Goal: Task Accomplishment & Management: Manage account settings

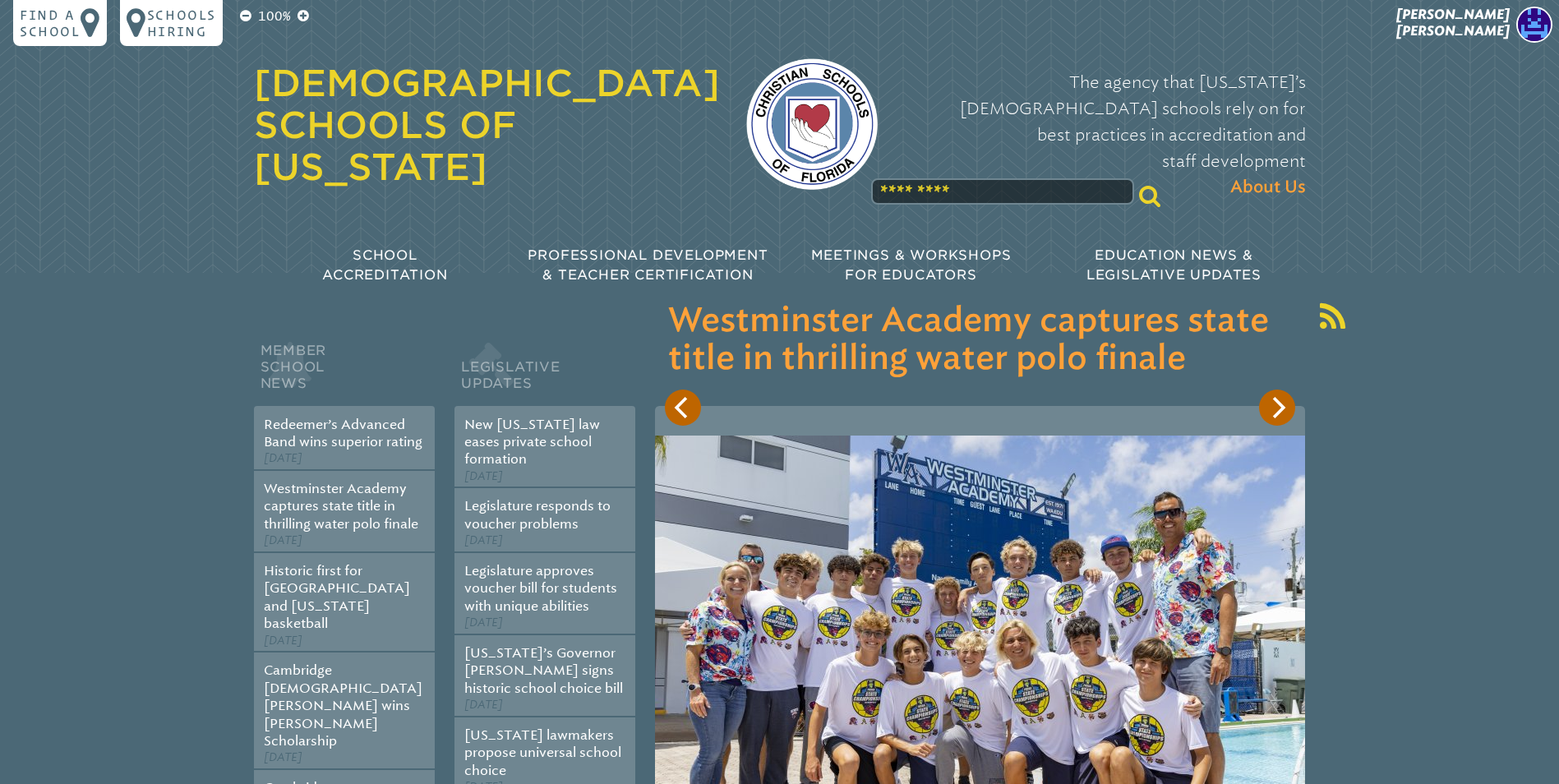
click at [1535, 15] on img at bounding box center [1534, 24] width 36 height 36
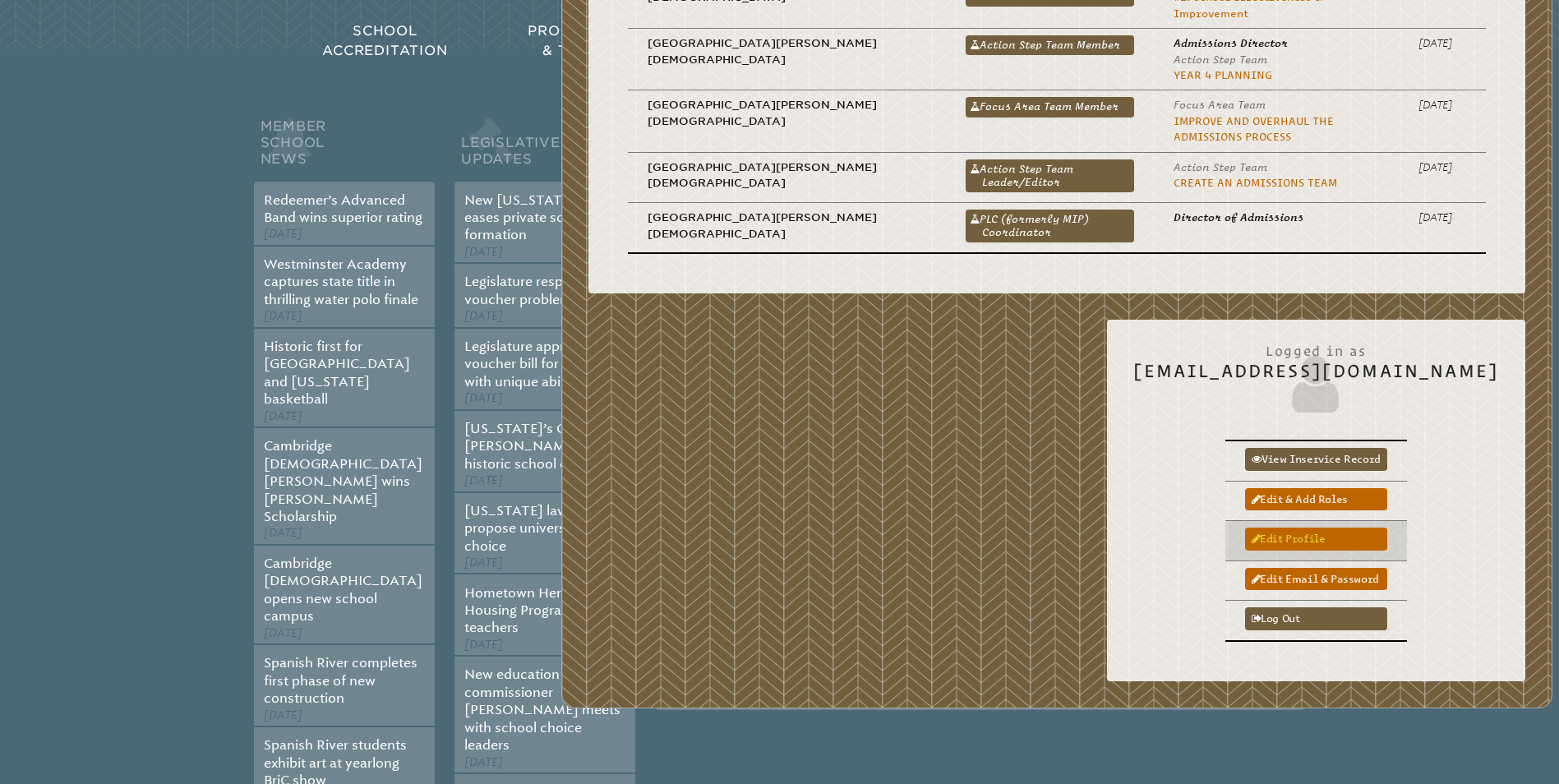
scroll to position [246, 0]
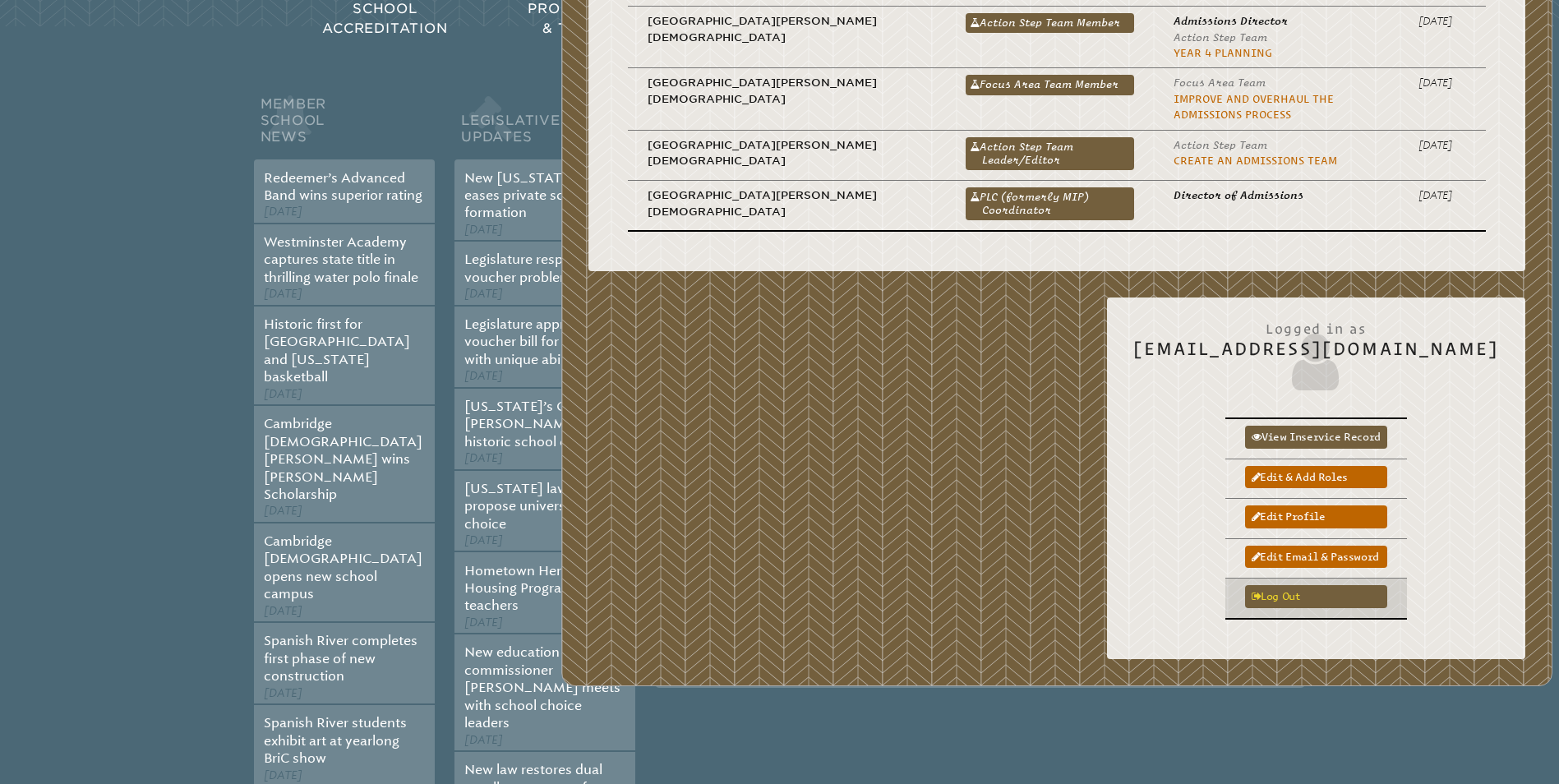
click at [1312, 585] on link "Log out" at bounding box center [1316, 595] width 143 height 22
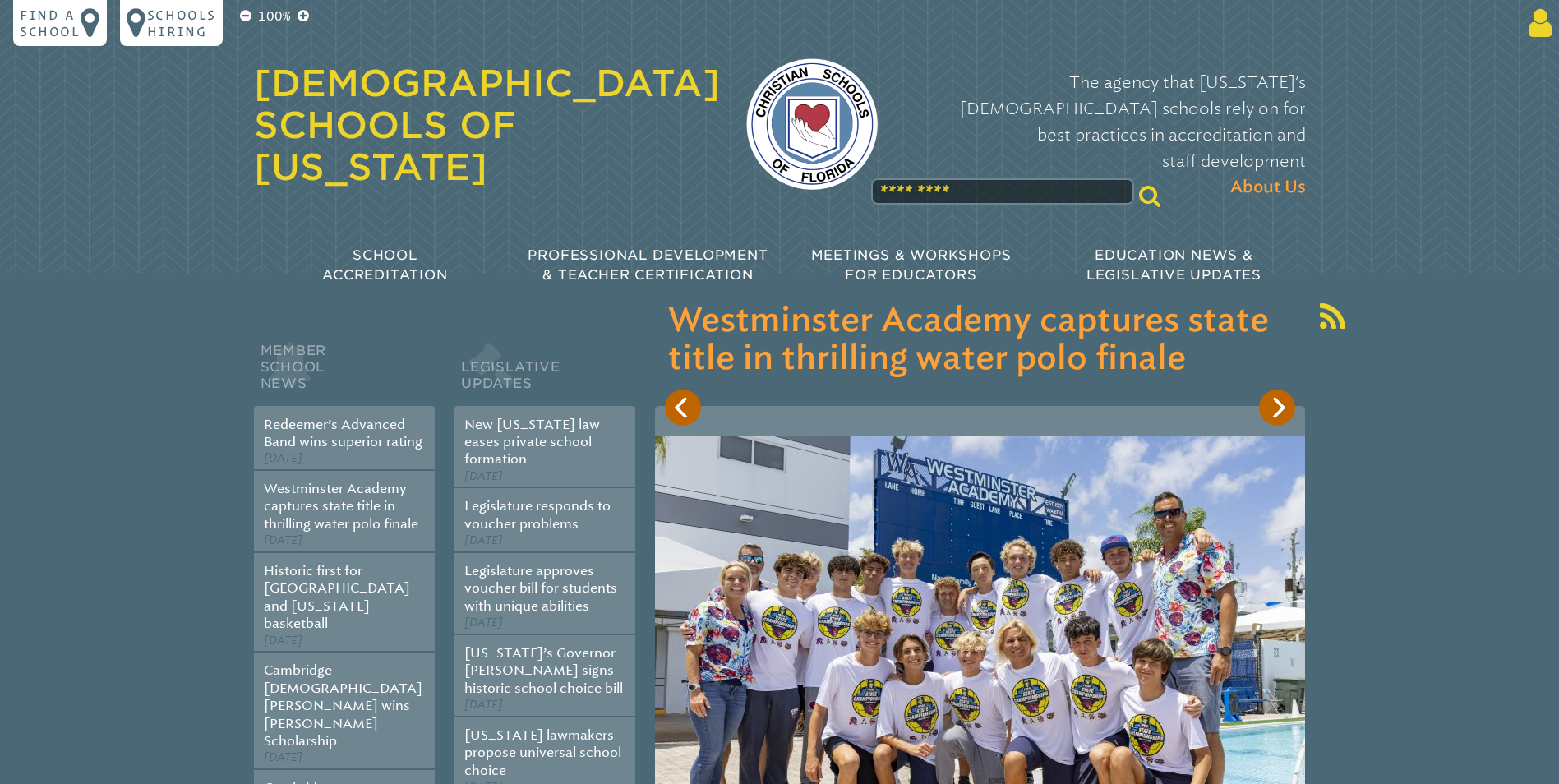
type input "**********"
click at [1533, 18] on icon at bounding box center [1537, 24] width 31 height 33
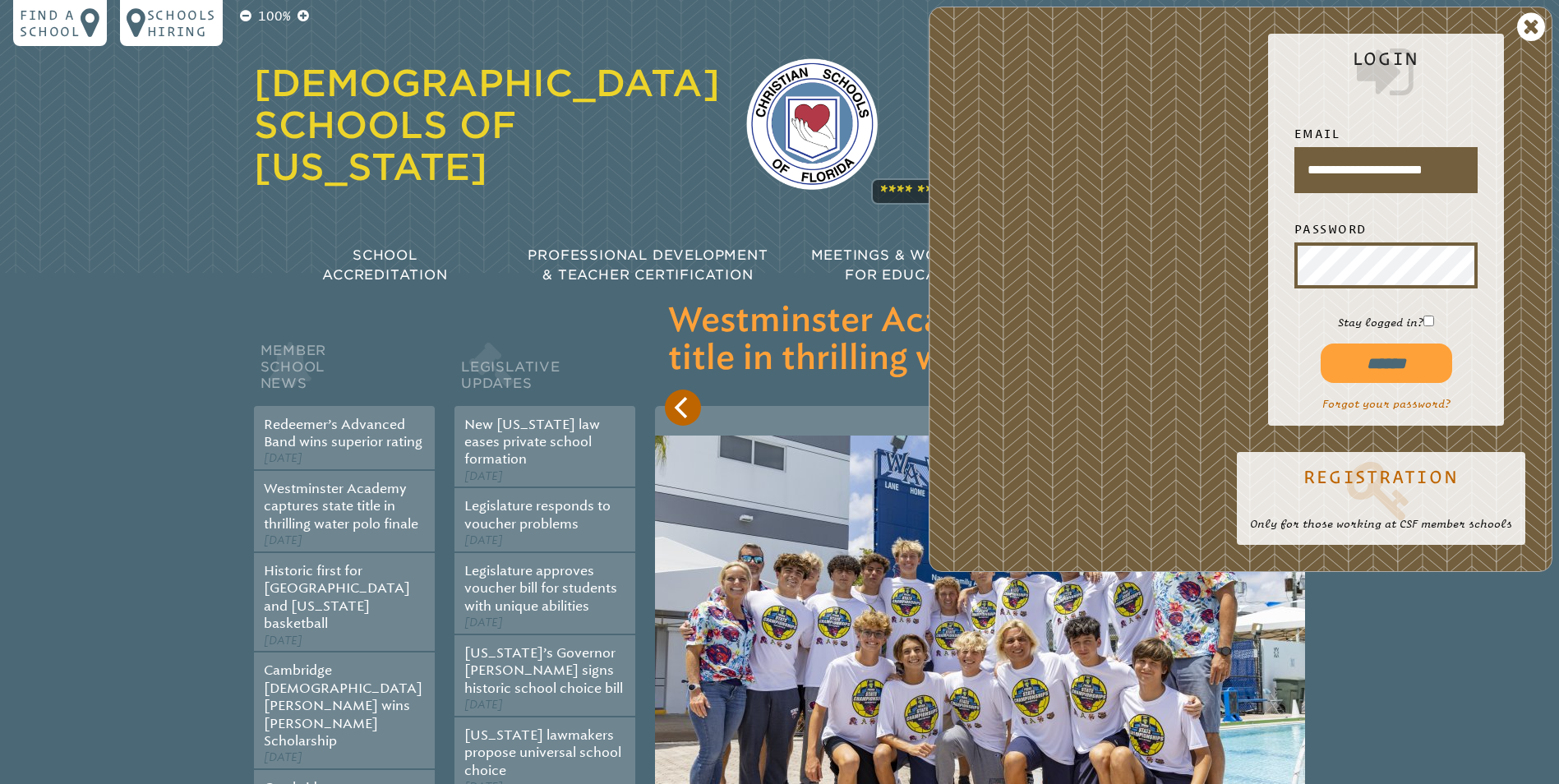
click at [1354, 371] on input "******" at bounding box center [1387, 363] width 131 height 39
type input "**********"
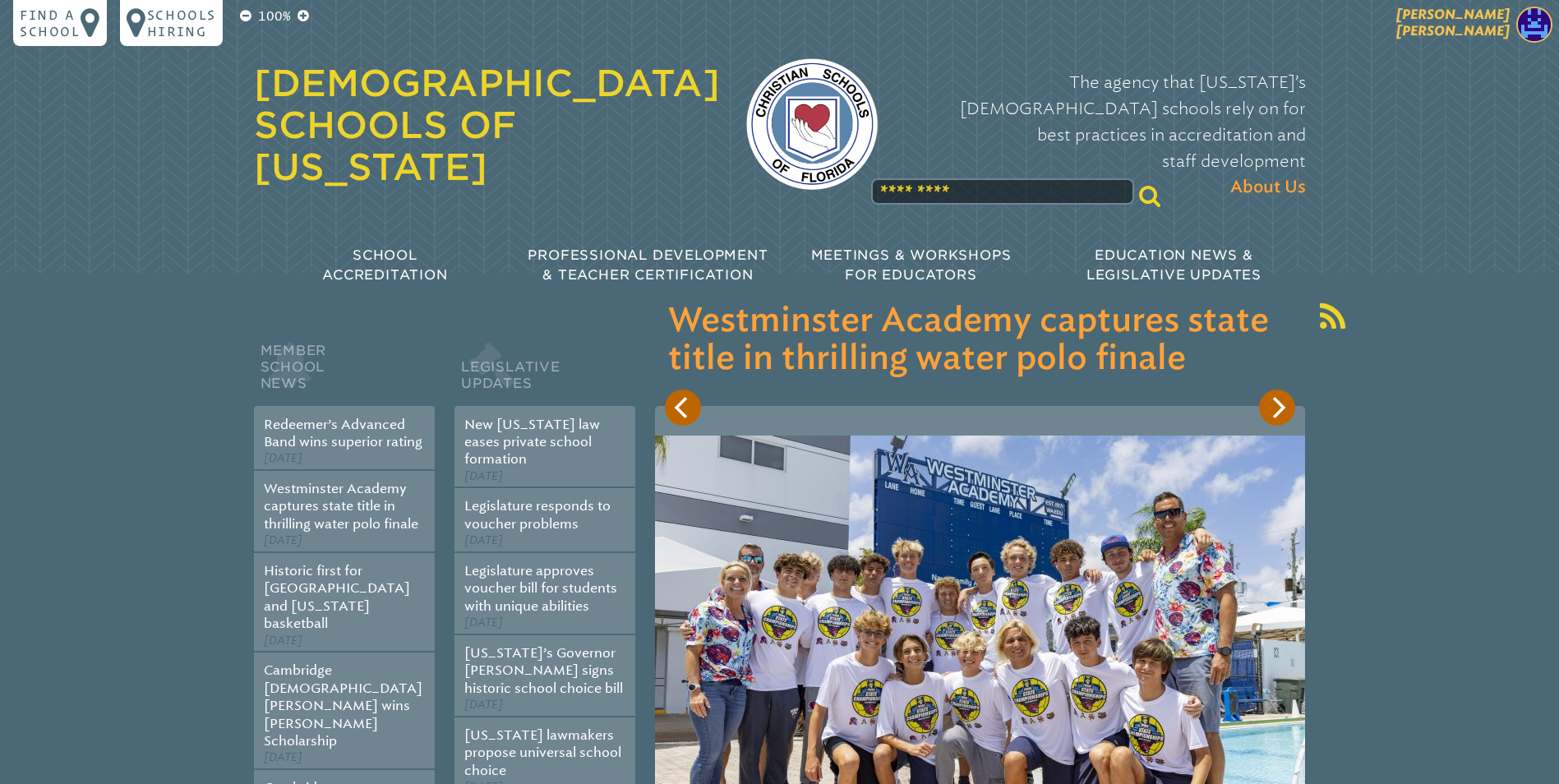
click at [1522, 21] on img at bounding box center [1534, 24] width 36 height 36
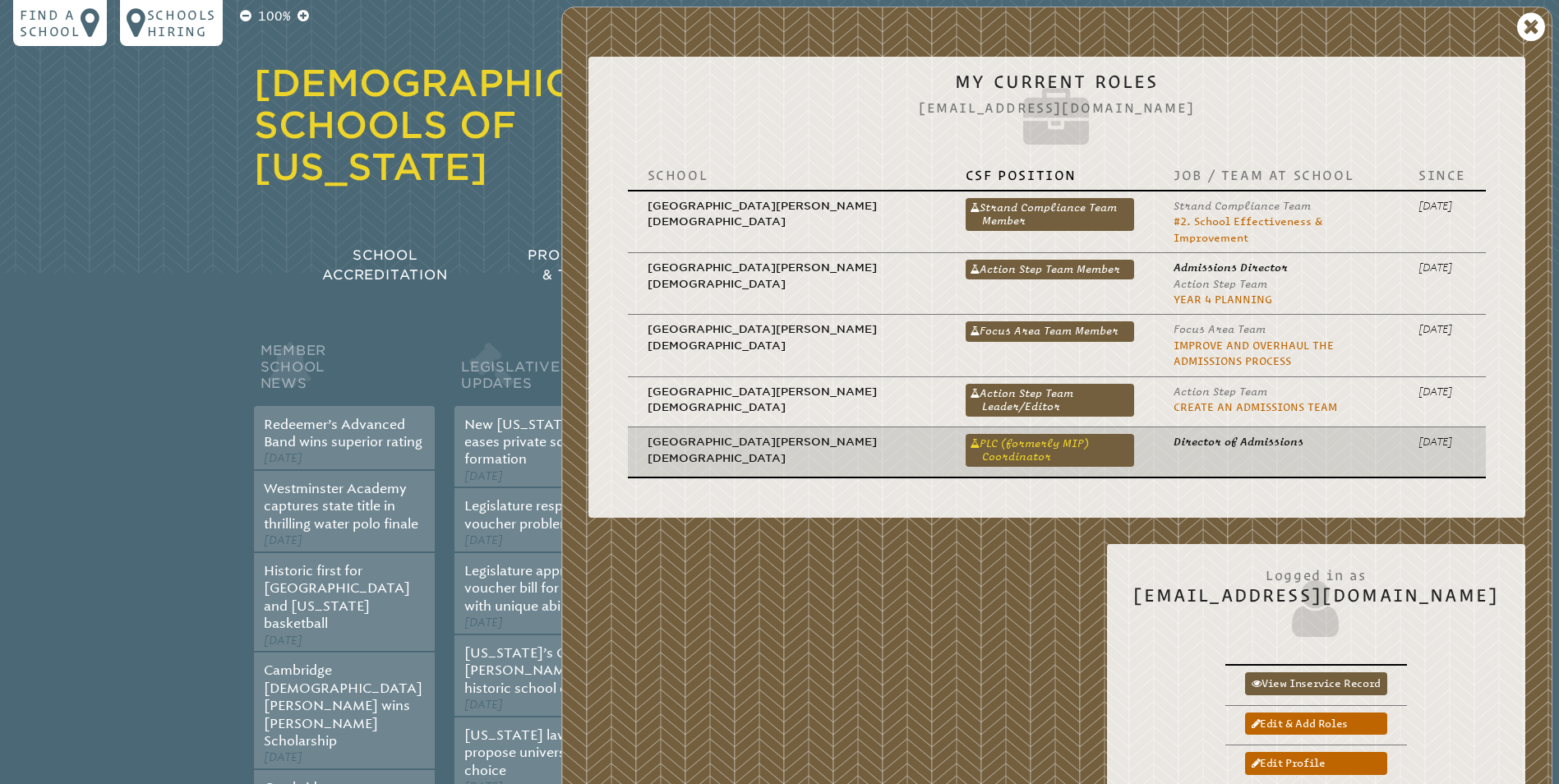
click at [965, 434] on link "PLC (formerly MIP) Coordinator" at bounding box center [1049, 450] width 169 height 33
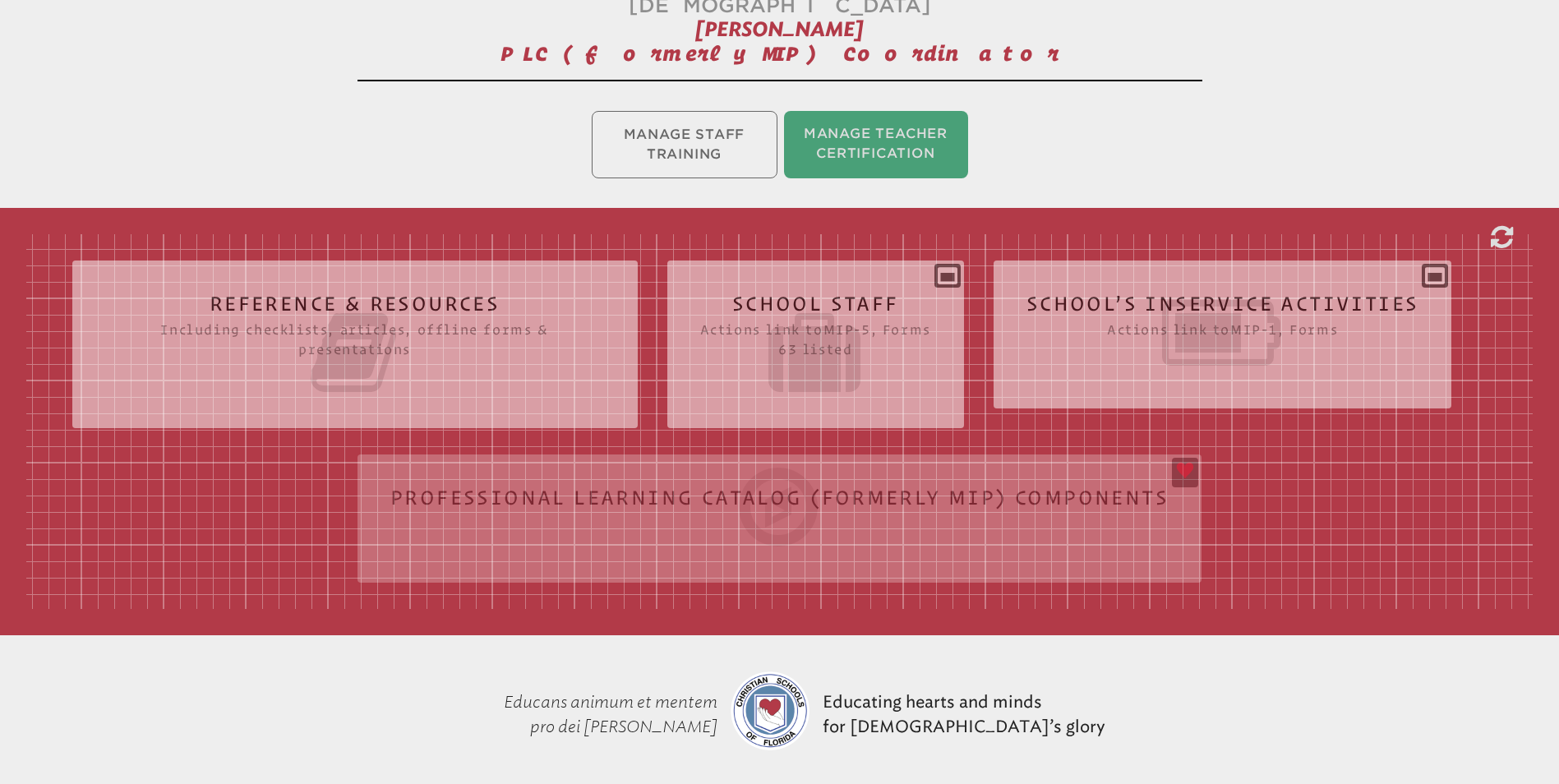
scroll to position [329, 0]
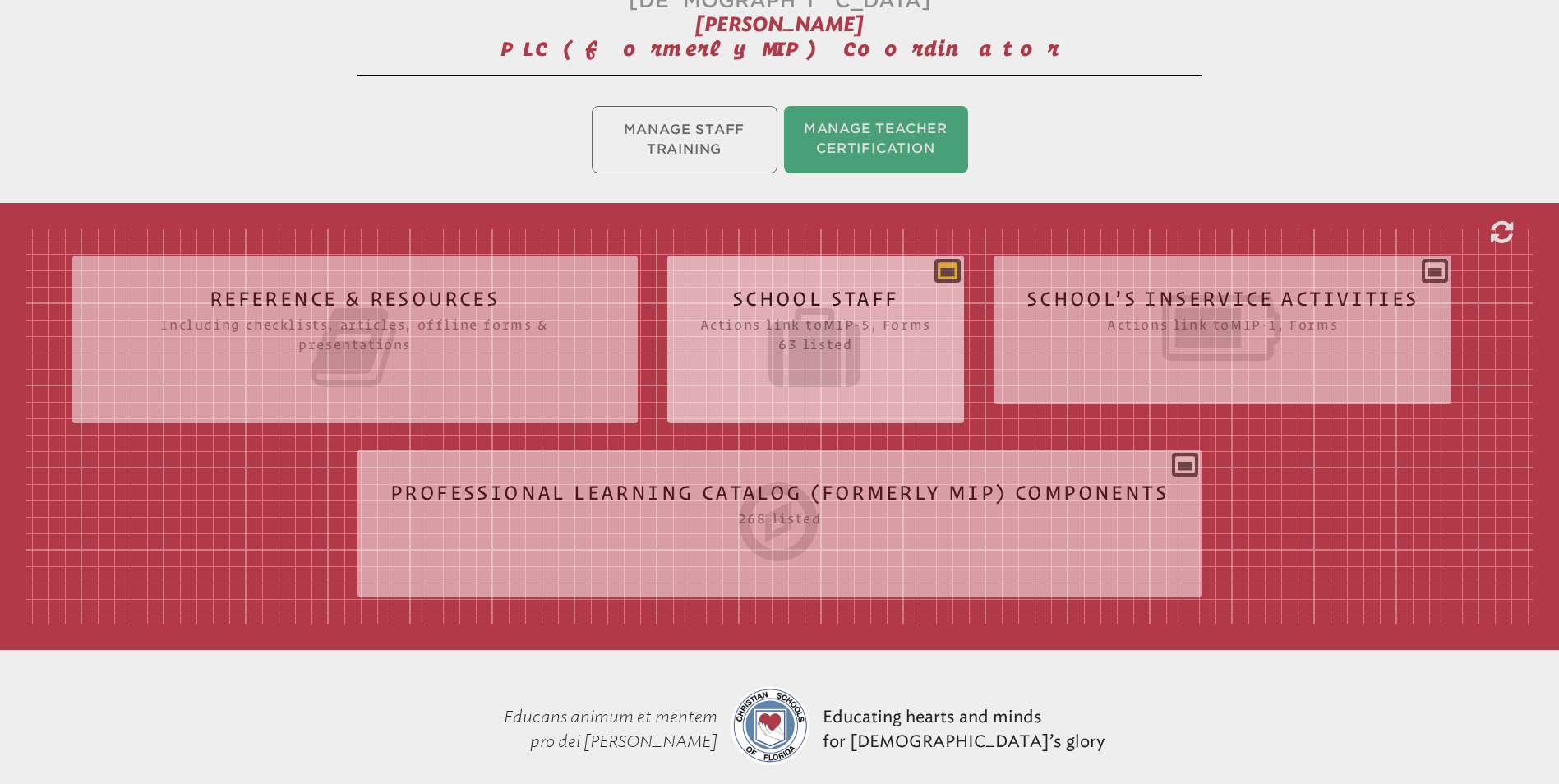
click at [950, 260] on icon at bounding box center [948, 270] width 20 height 20
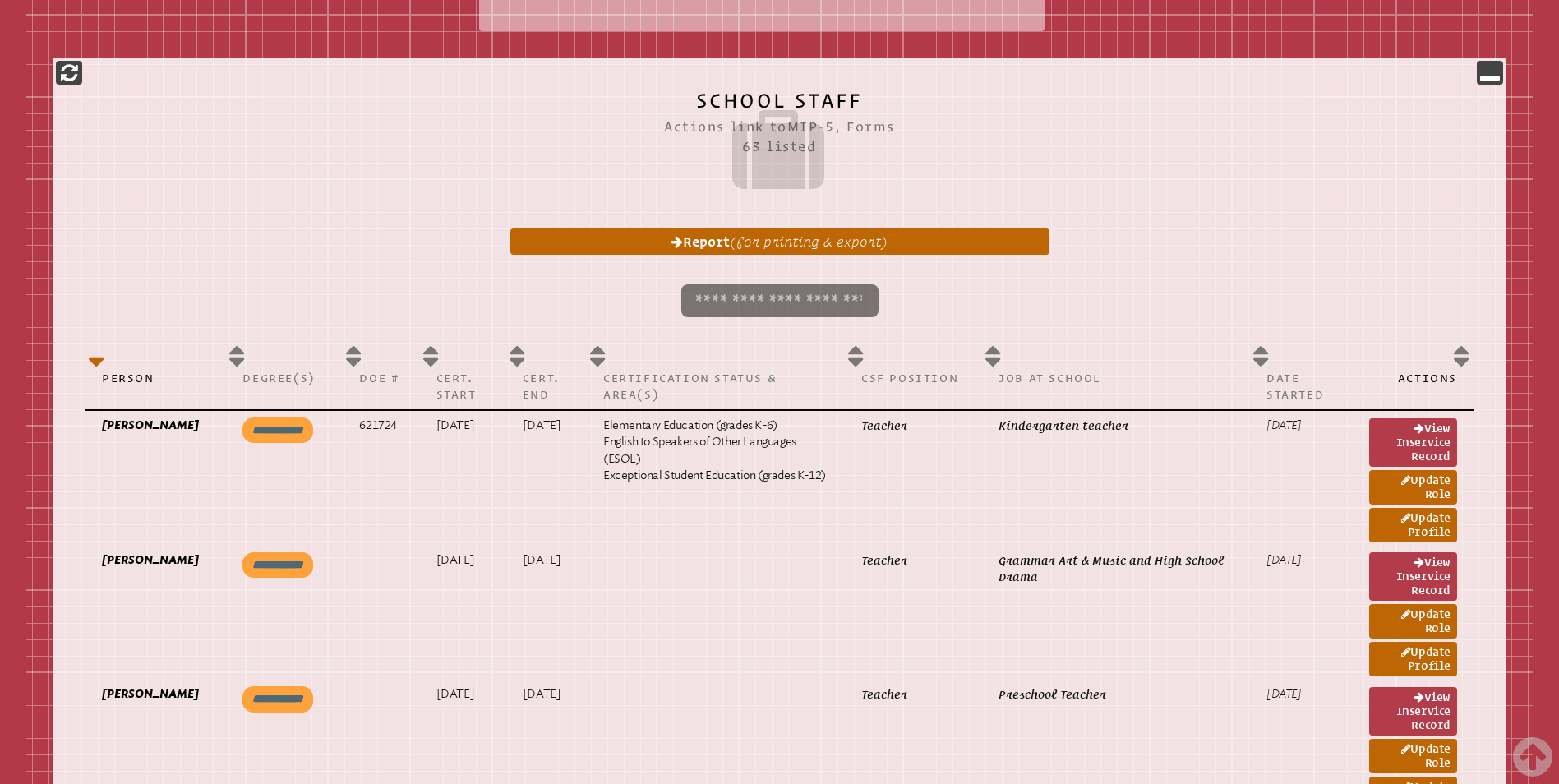
scroll to position [904, 0]
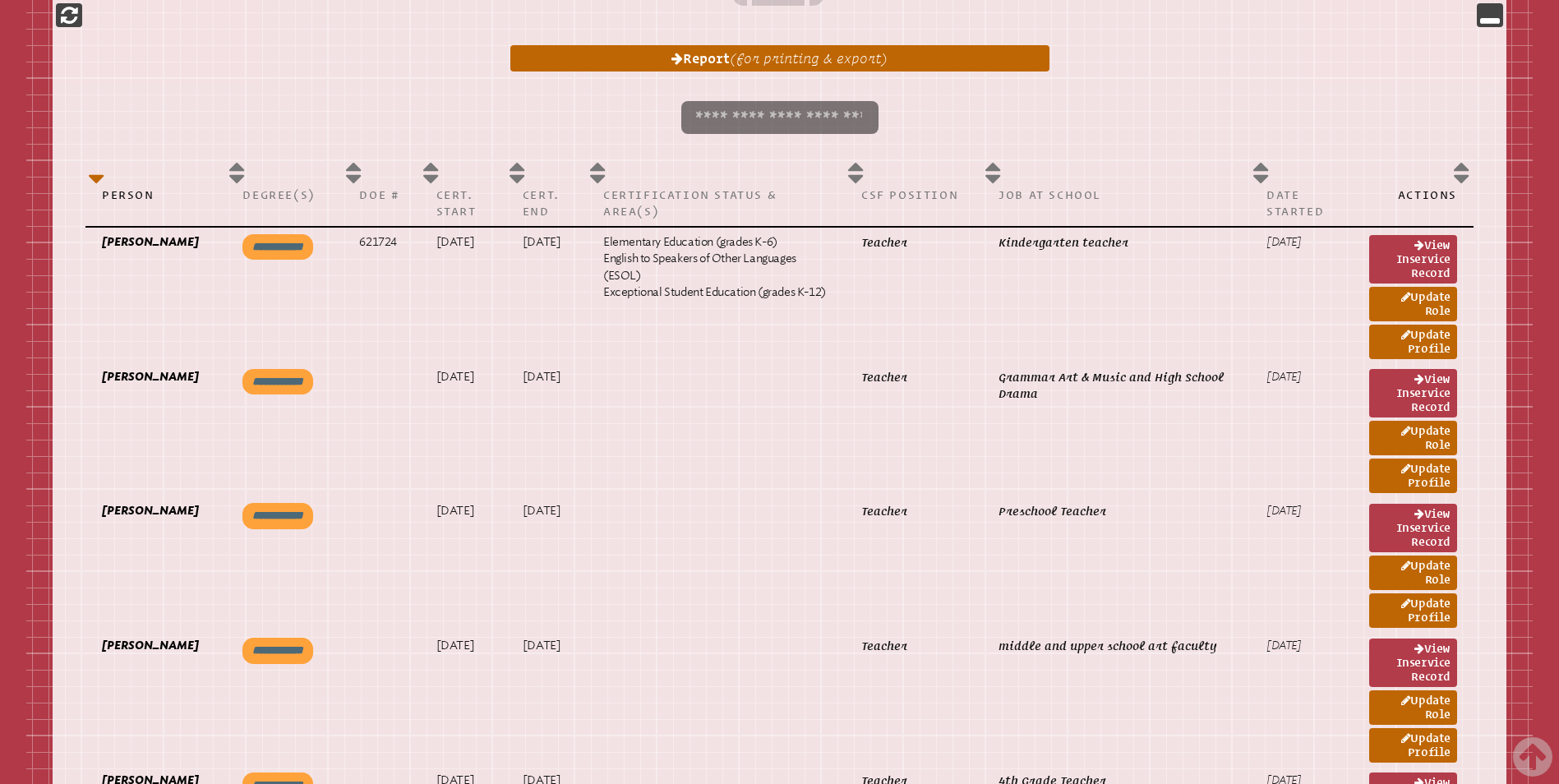
click at [716, 101] on input "search" at bounding box center [780, 118] width 198 height 33
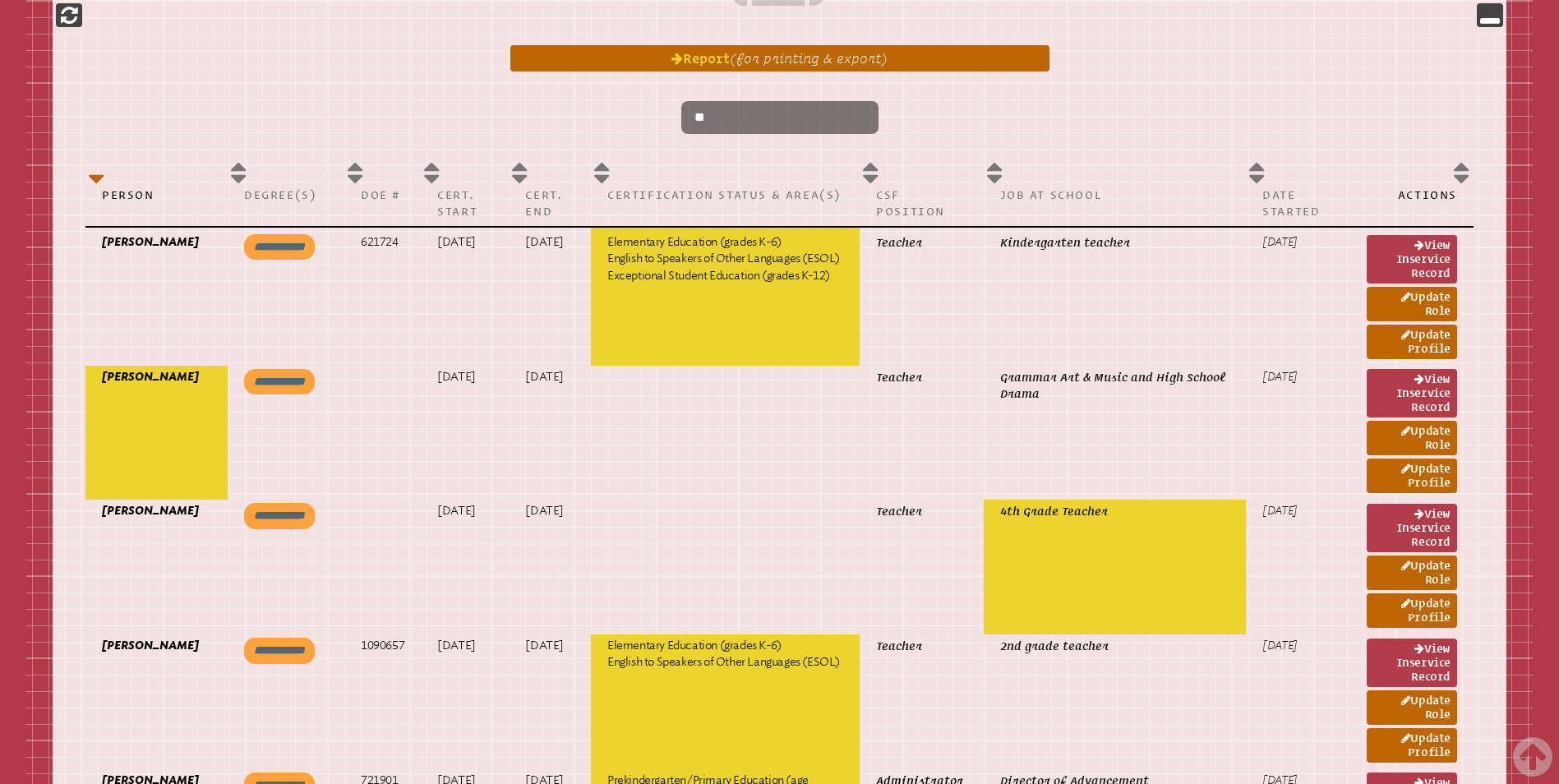
type input "*"
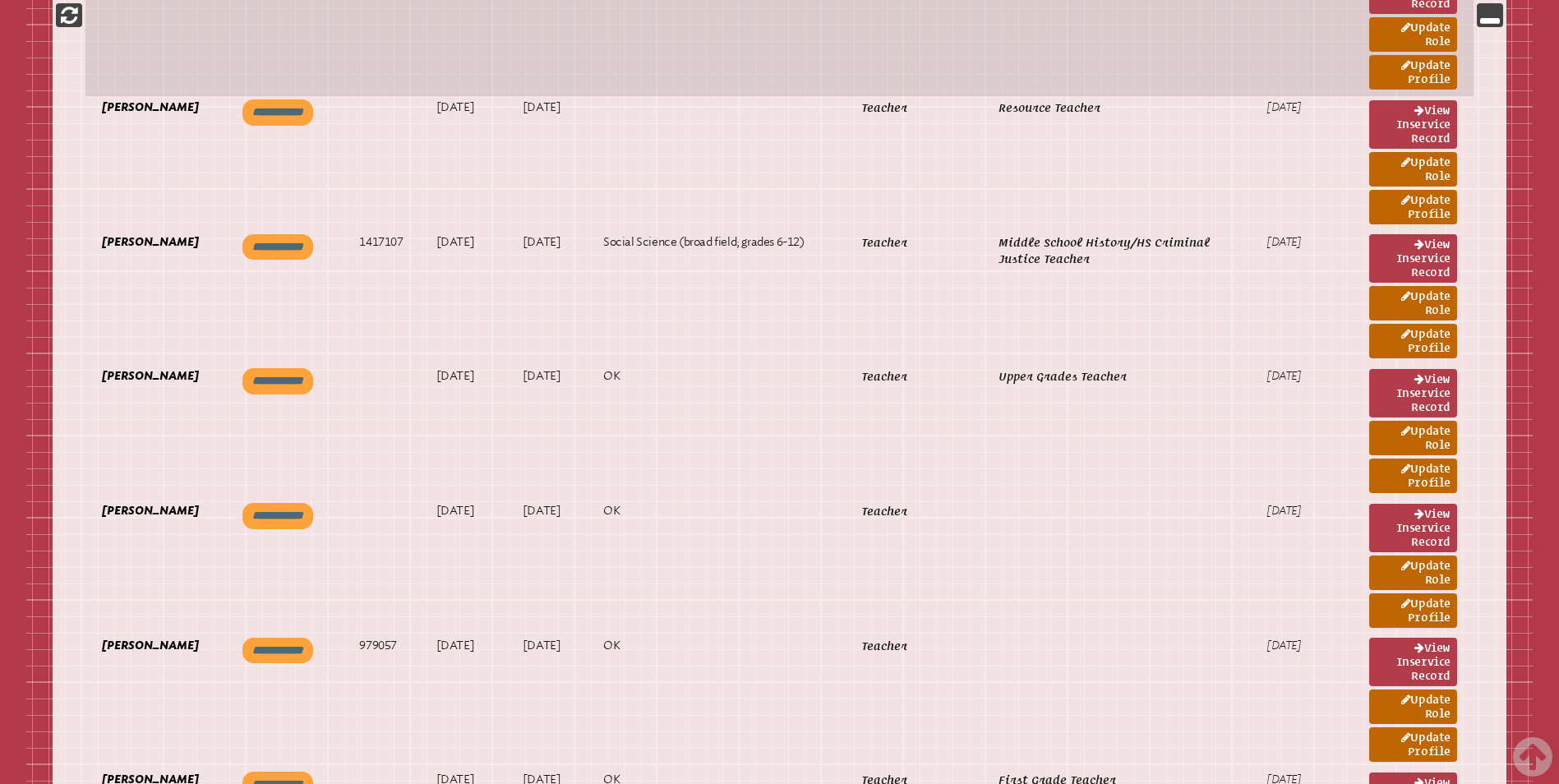
scroll to position [4108, 0]
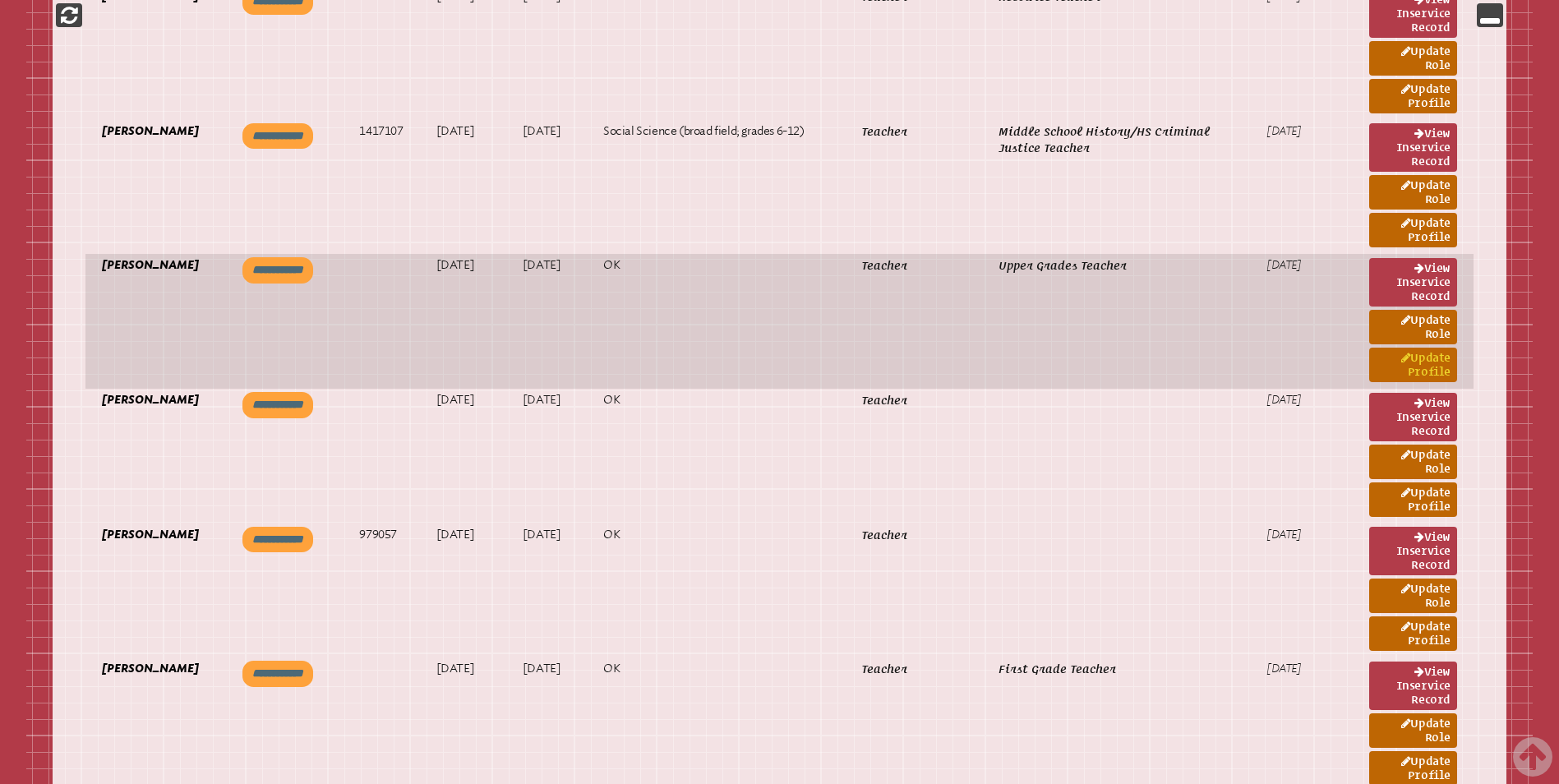
click at [1415, 348] on link "Update Profile" at bounding box center [1413, 364] width 88 height 34
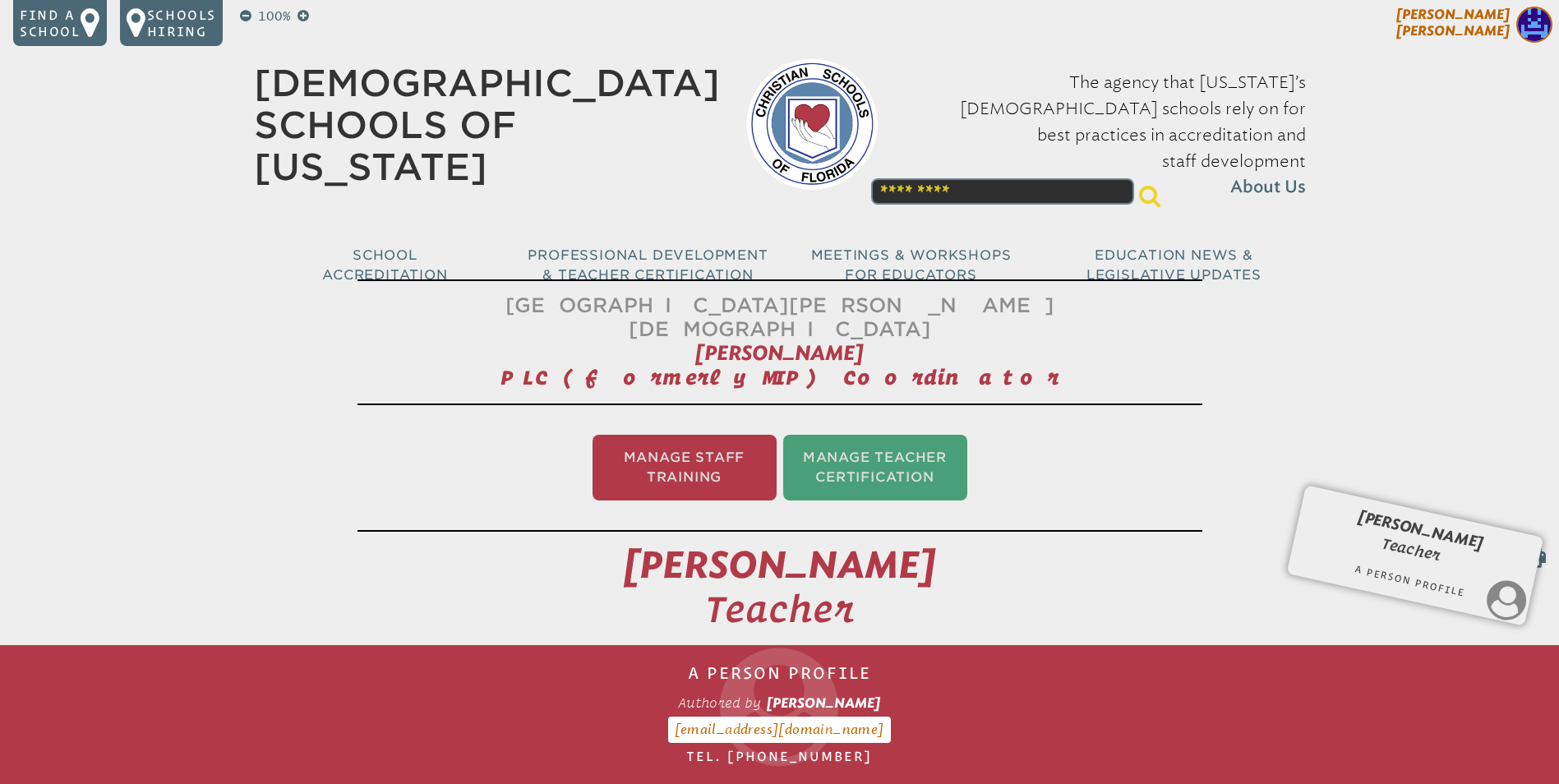
click at [1530, 31] on img at bounding box center [1534, 24] width 36 height 36
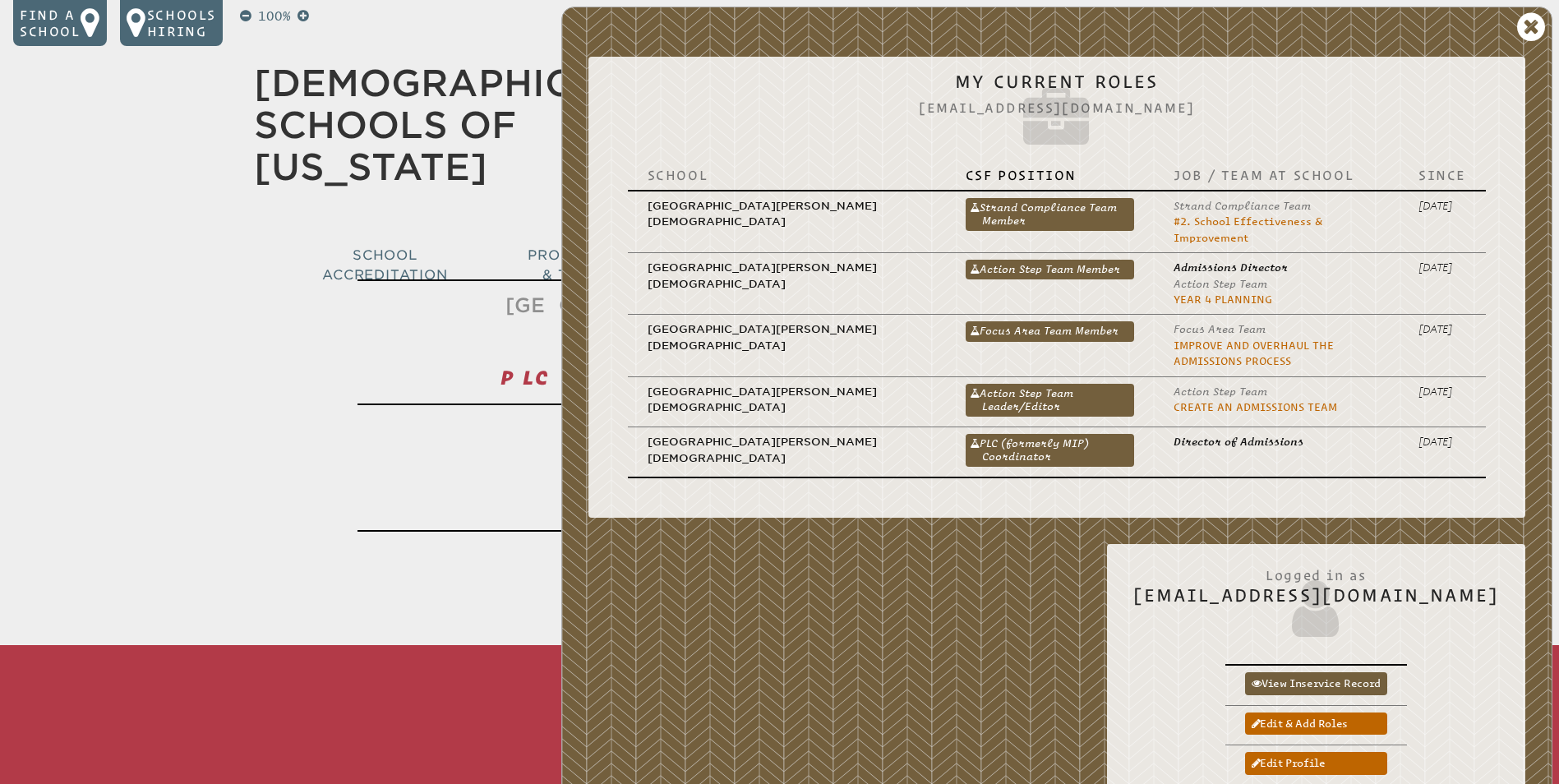
click at [965, 434] on link "PLC (formerly MIP) Coordinator" at bounding box center [1049, 450] width 169 height 33
